Goal: Book appointment/travel/reservation

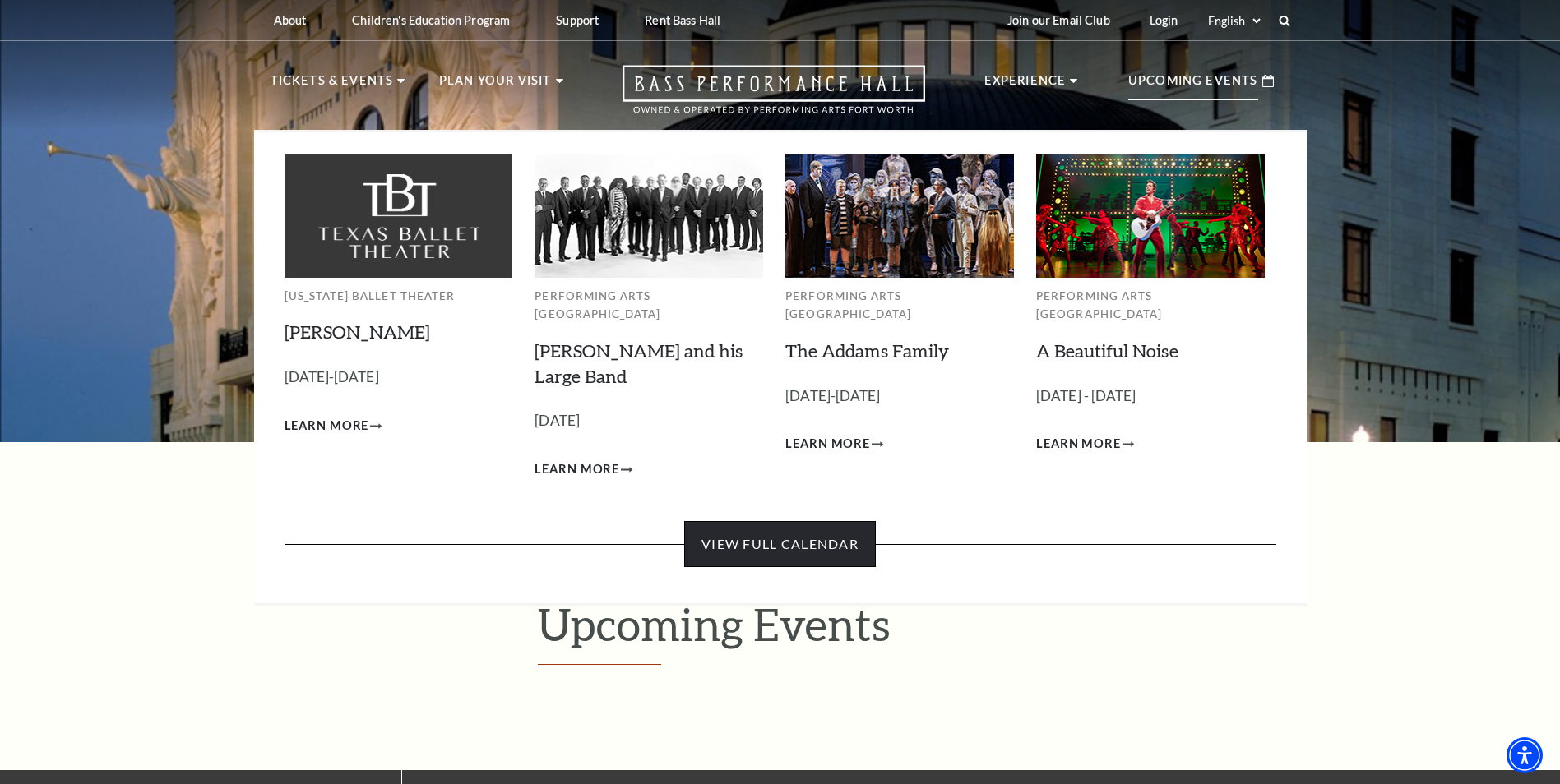
click at [785, 521] on link "View Full Calendar" at bounding box center [780, 544] width 192 height 46
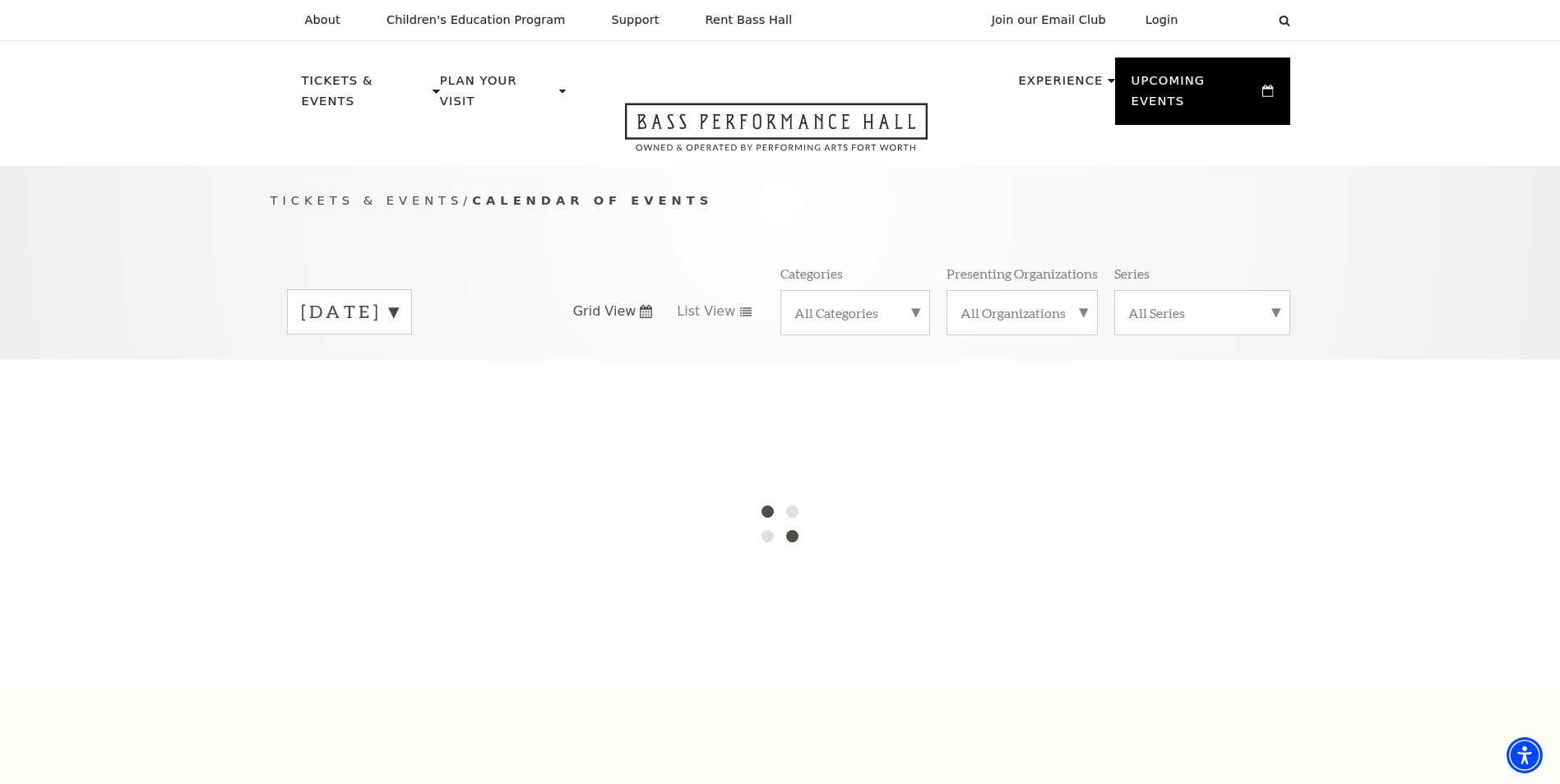
click at [398, 299] on label "September 2025" at bounding box center [350, 312] width 97 height 26
click at [411, 399] on div at bounding box center [780, 523] width 1560 height 329
click at [172, 215] on div "Tickets & Events / Calendar of Events September 2025 October 2025 November 2025…" at bounding box center [780, 262] width 1560 height 193
click at [398, 329] on label "October 2025" at bounding box center [350, 346] width 97 height 35
click at [398, 299] on label "September 2025" at bounding box center [350, 312] width 97 height 26
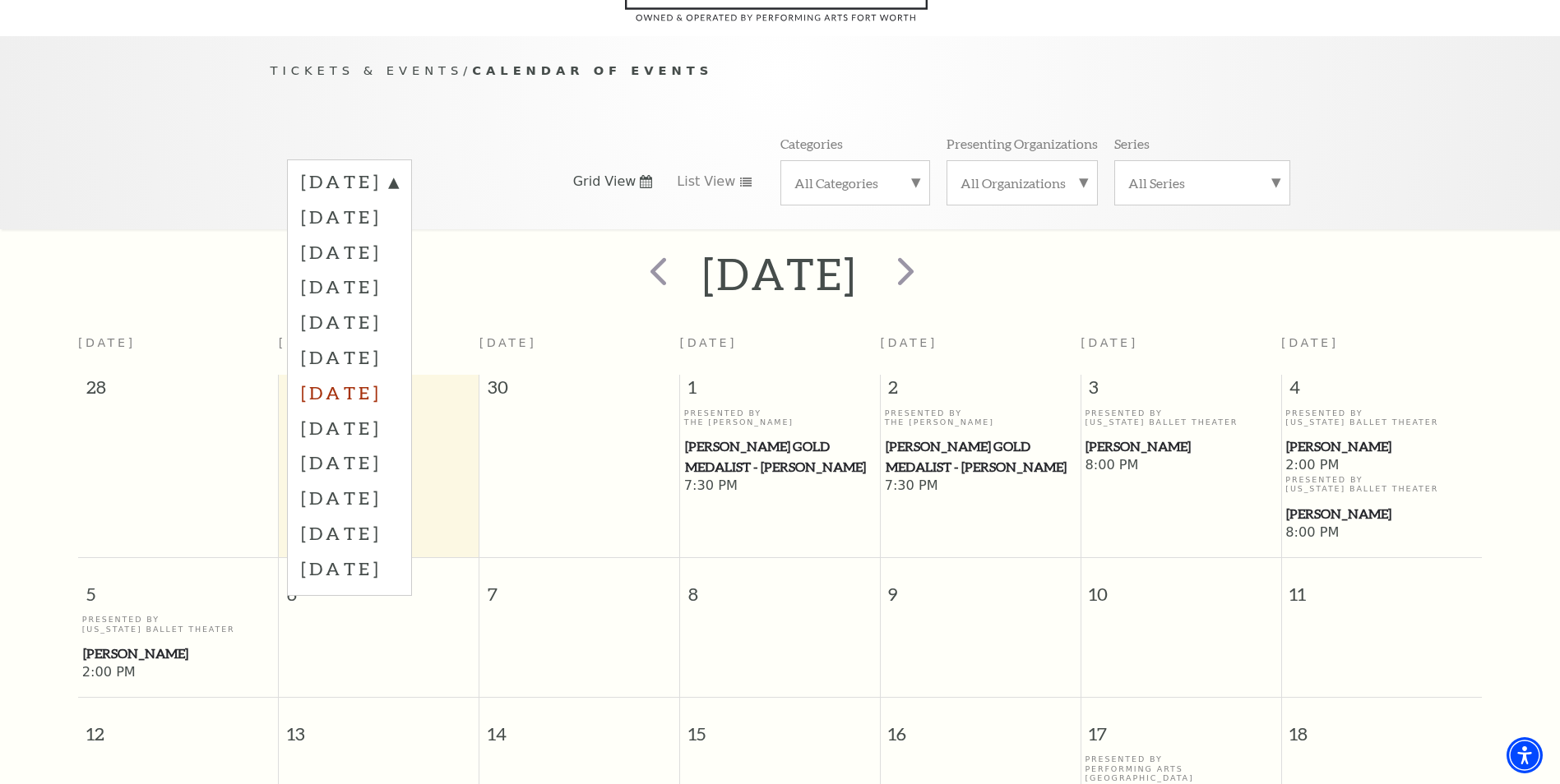
scroll to position [146, 0]
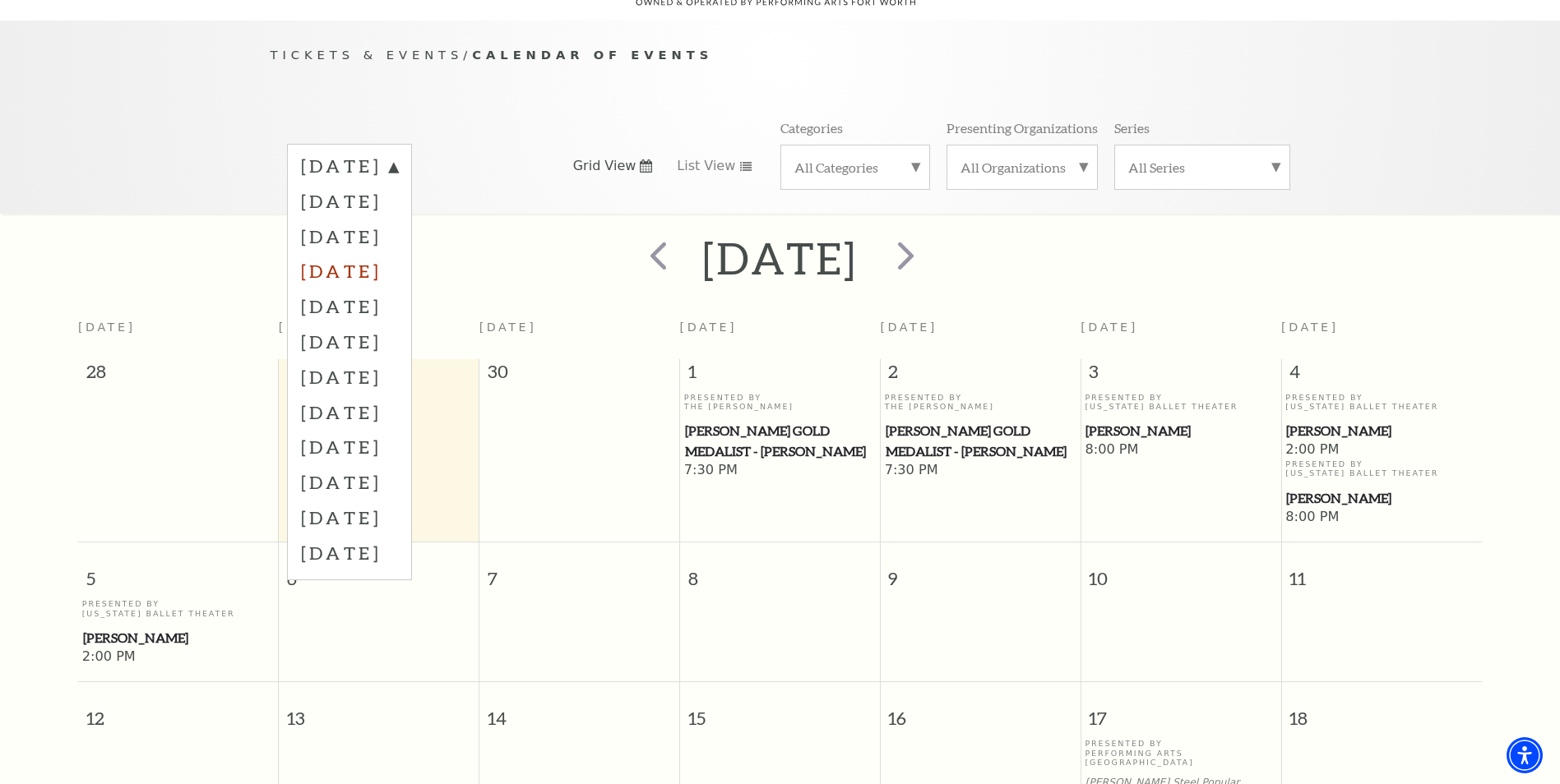
click at [398, 255] on label "December 2025" at bounding box center [350, 271] width 97 height 35
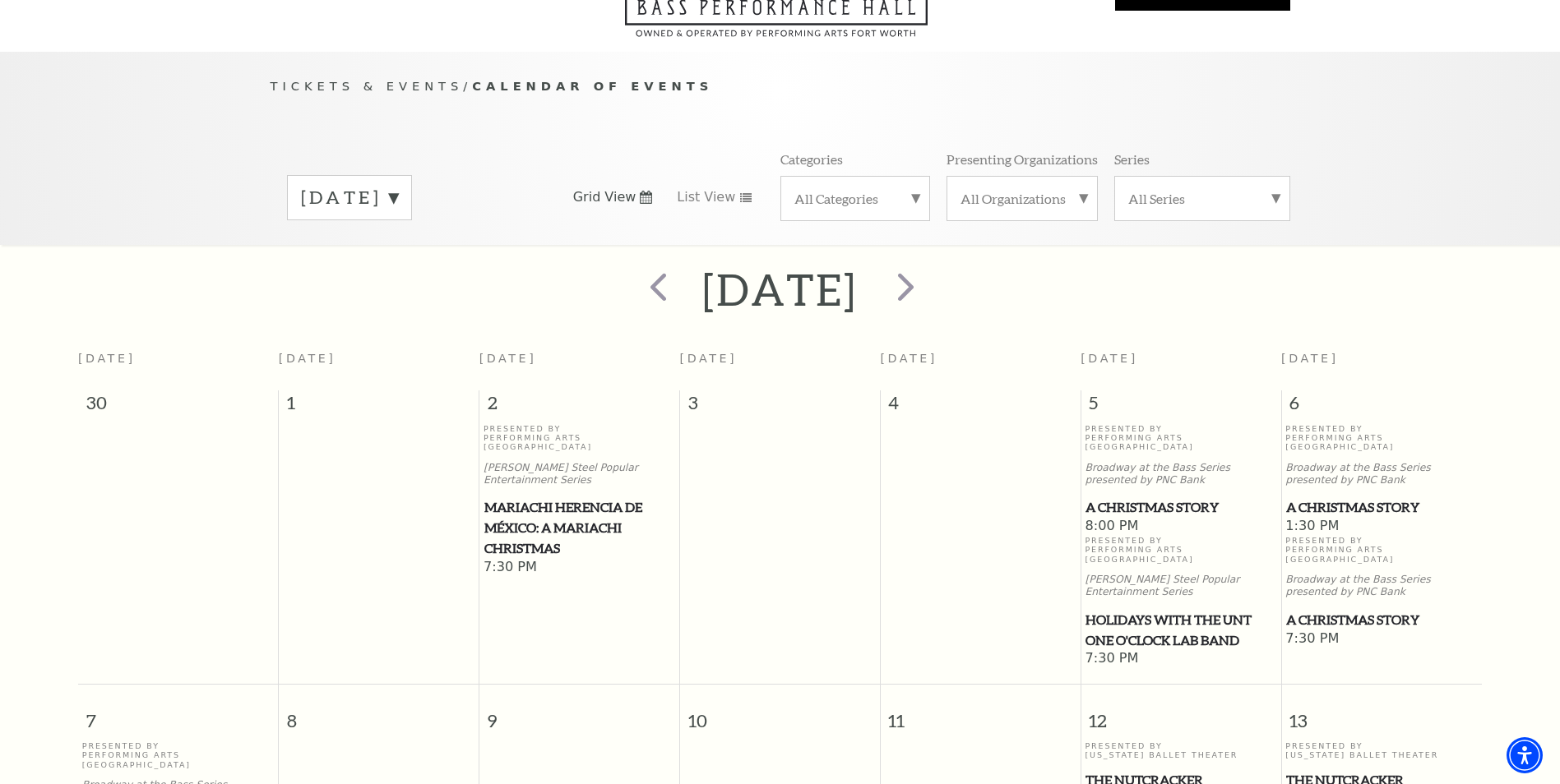
scroll to position [0, 0]
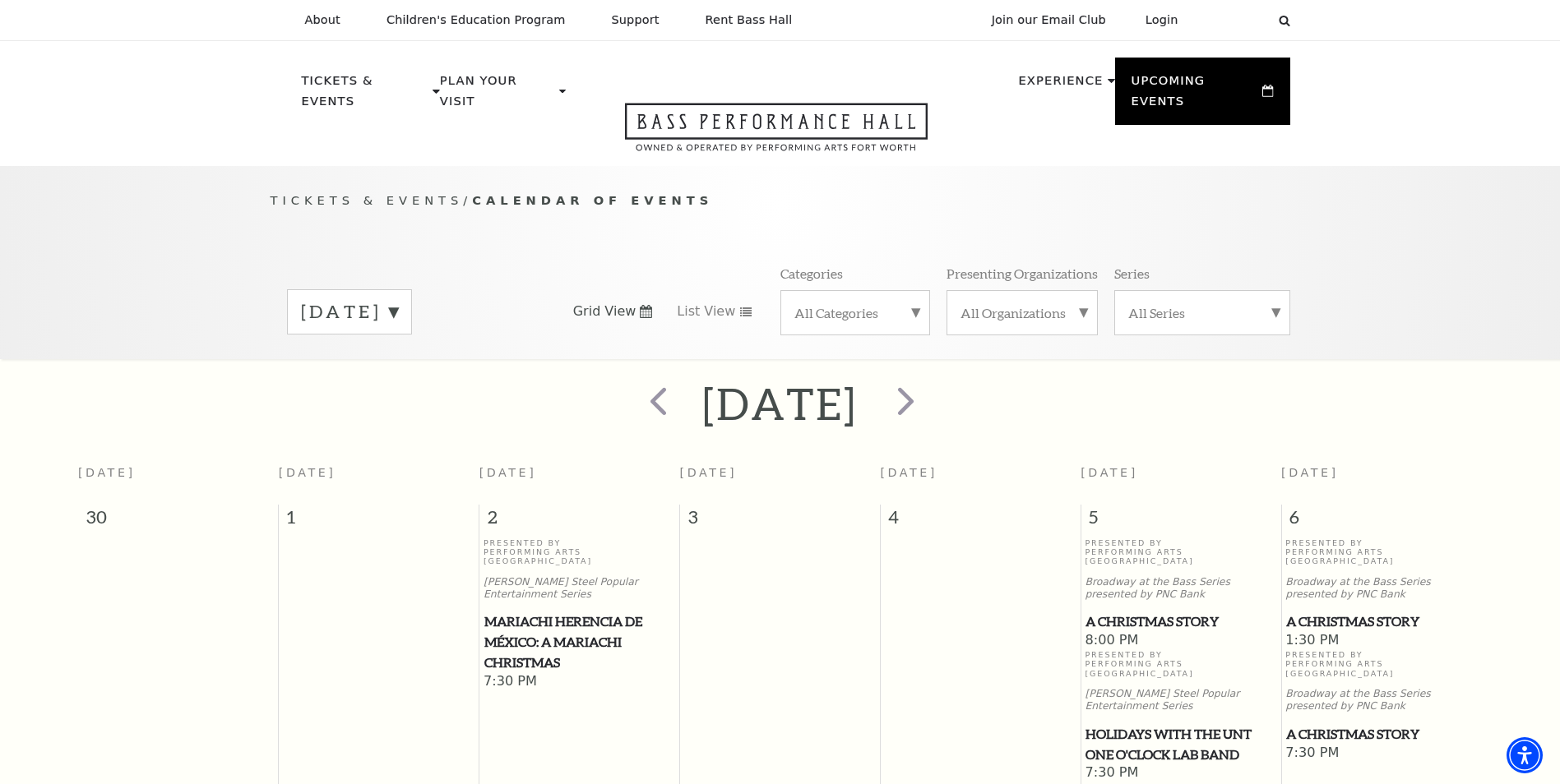
click at [412, 293] on div "December 2025" at bounding box center [349, 312] width 125 height 45
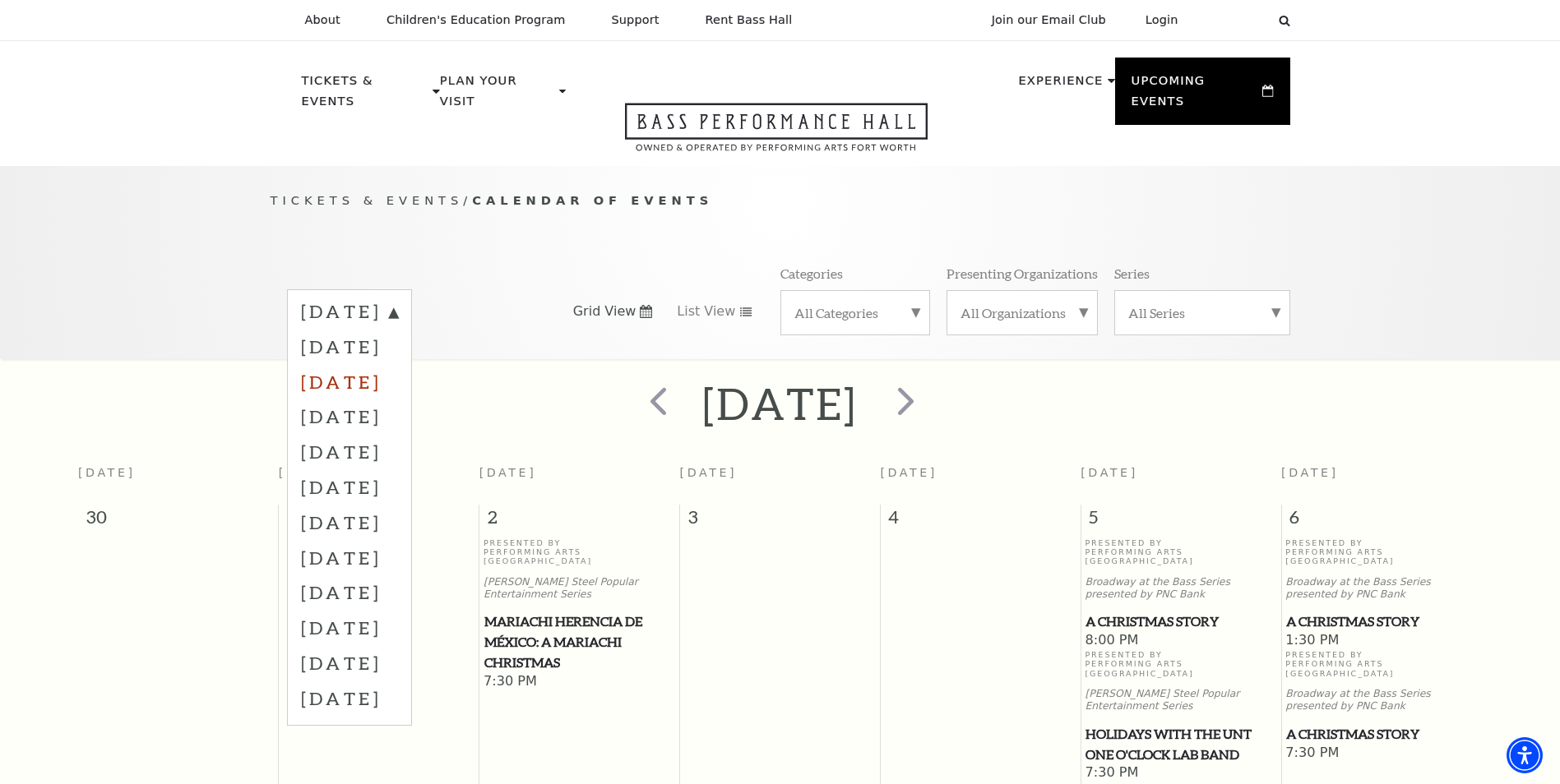
click at [398, 365] on label "November 2025" at bounding box center [350, 381] width 97 height 35
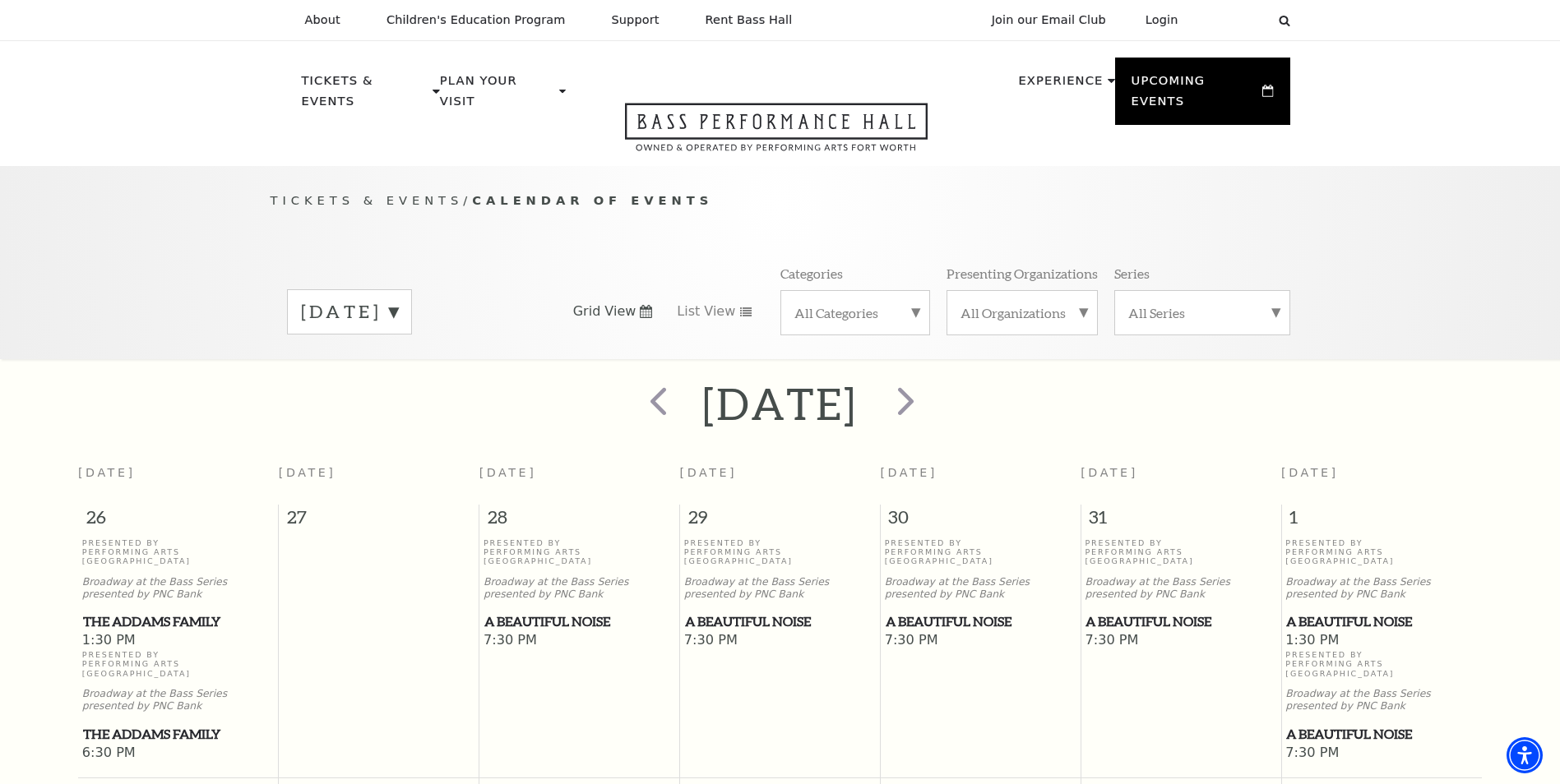
click at [398, 299] on label "November 2025" at bounding box center [350, 312] width 97 height 26
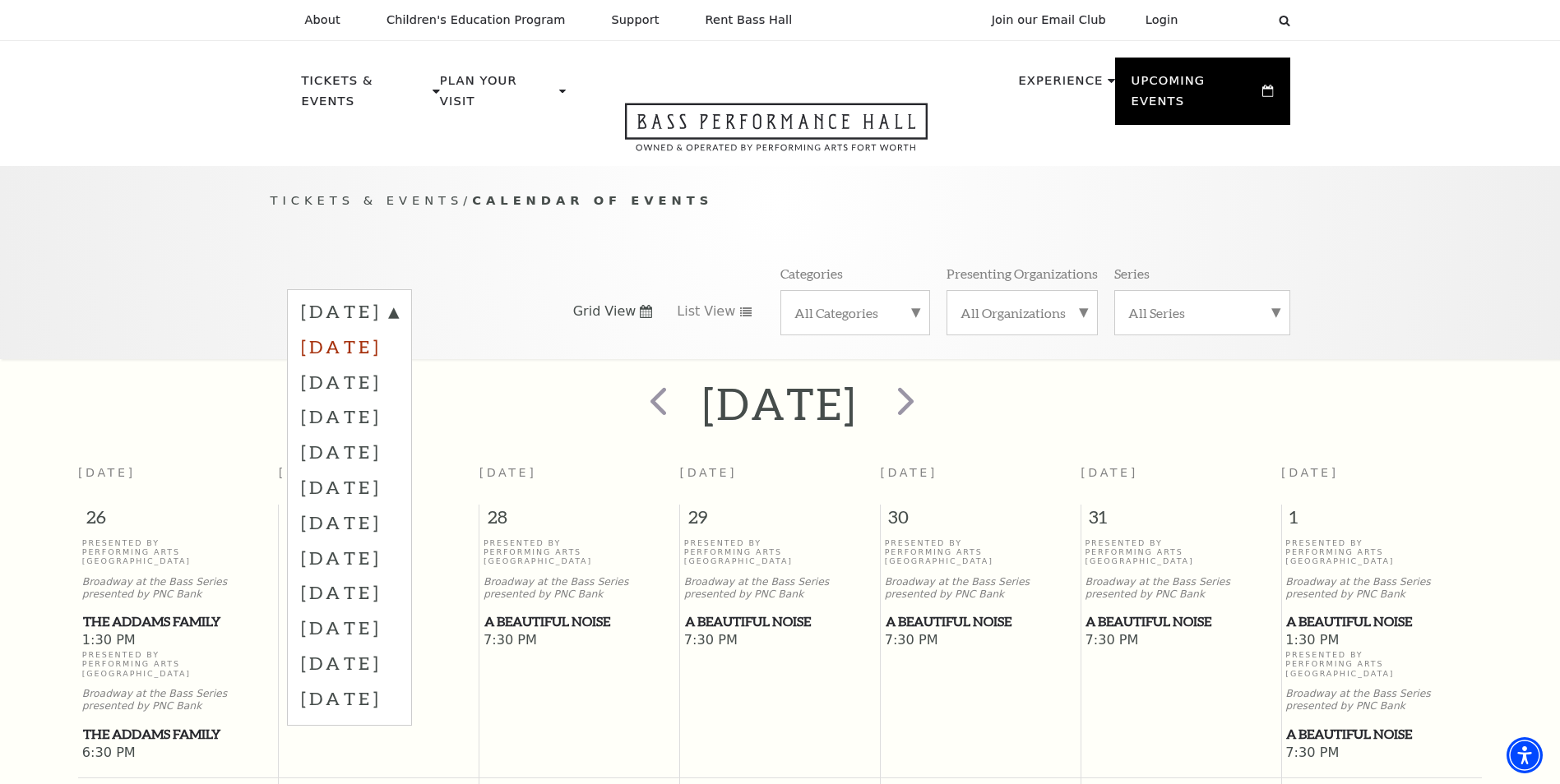
click at [398, 329] on label "October 2025" at bounding box center [350, 346] width 97 height 35
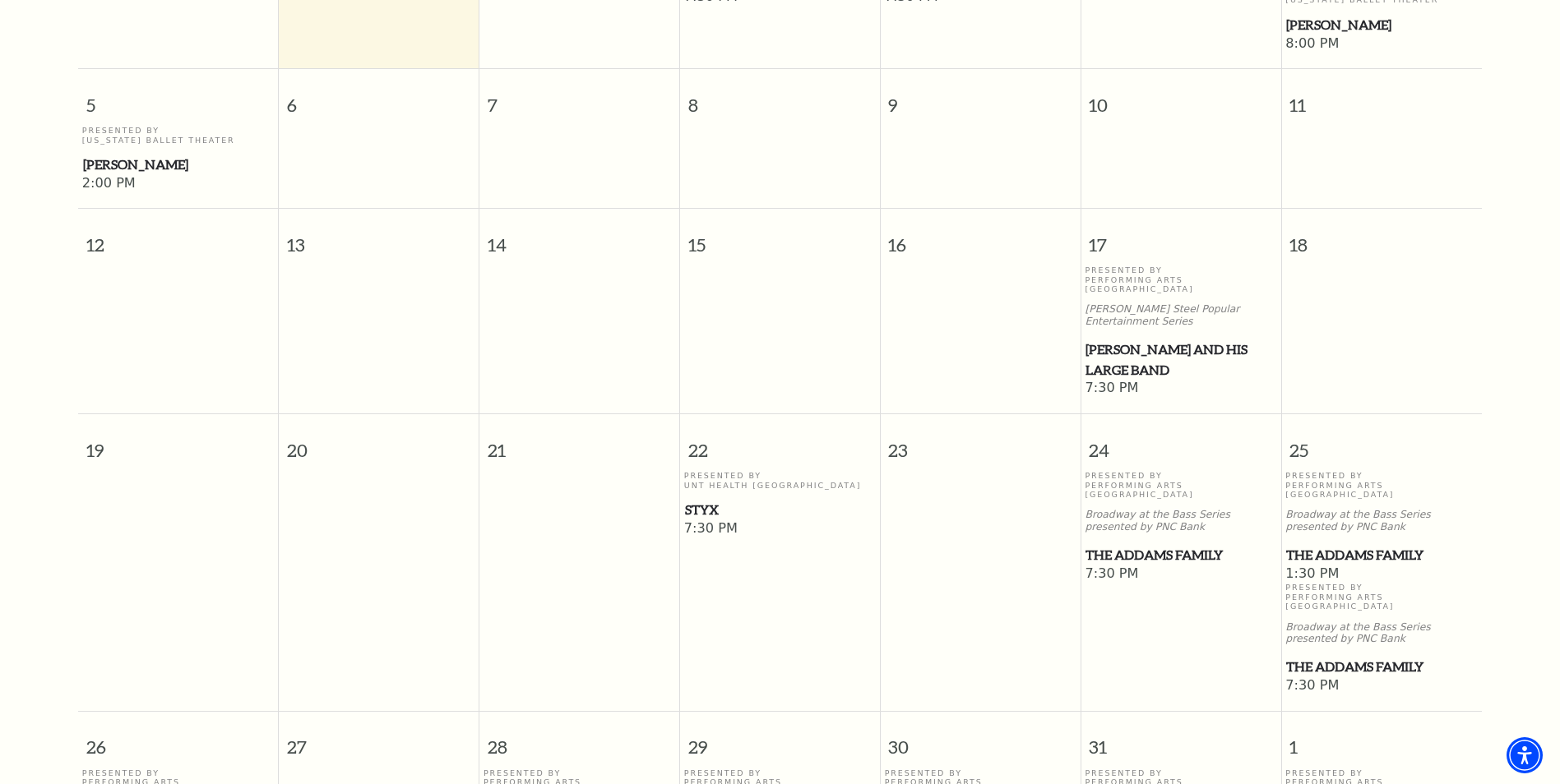
scroll to position [556, 0]
